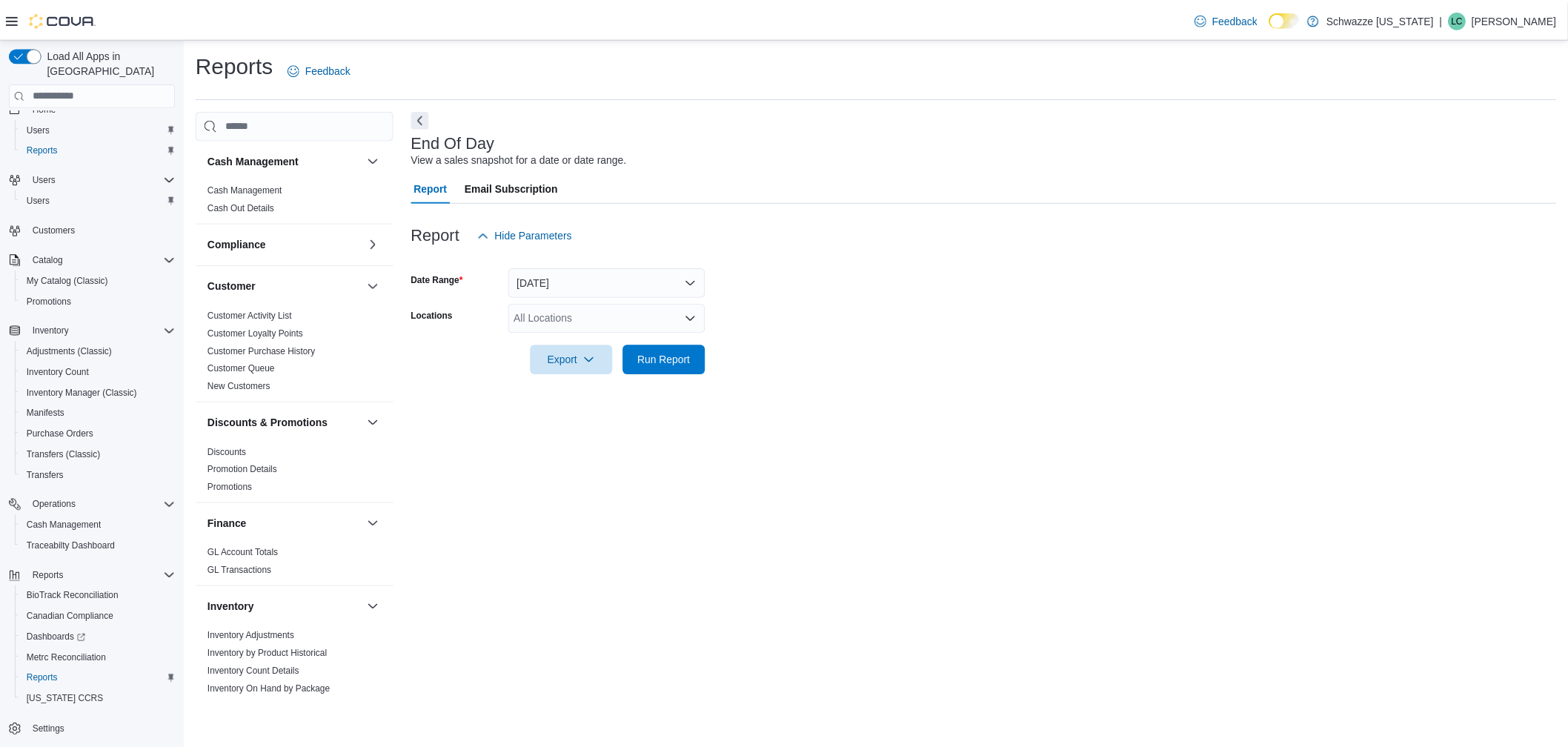
scroll to position [19, 0]
click at [70, 519] on span "Cash Management" at bounding box center [64, 525] width 75 height 12
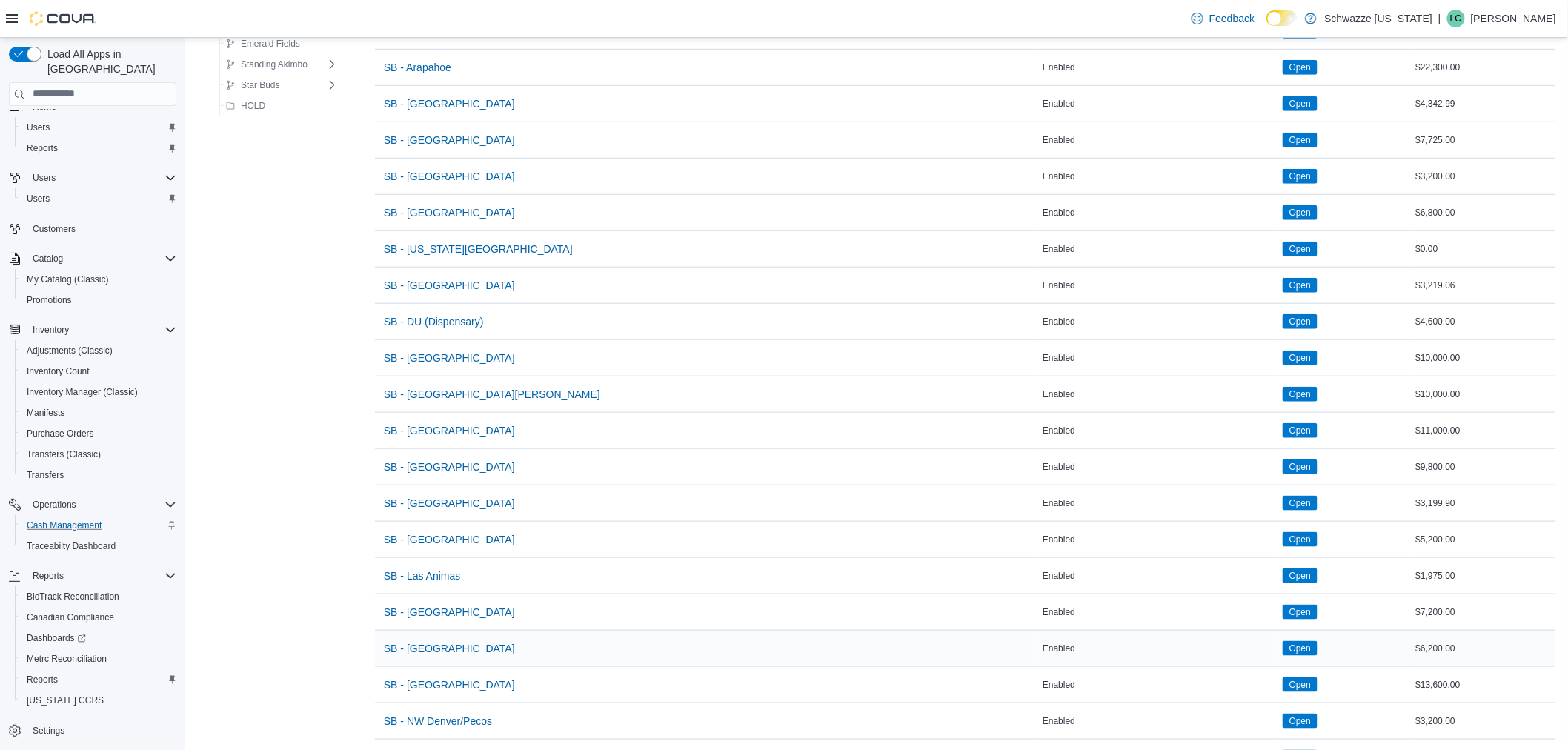
scroll to position [411, 0]
click at [425, 676] on span "SB - [GEOGRAPHIC_DATA]" at bounding box center [449, 683] width 131 height 15
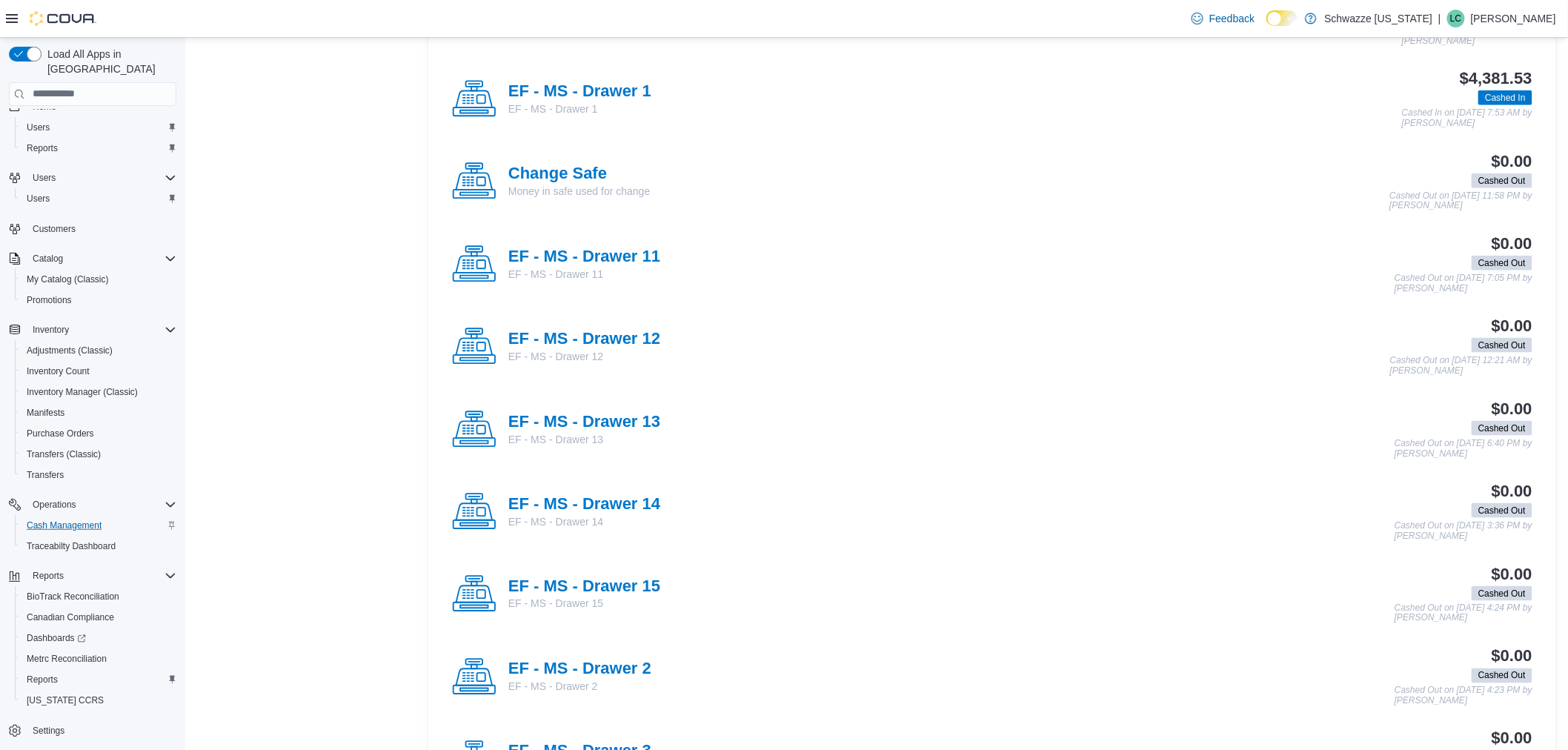
scroll to position [982, 0]
